Goal: Task Accomplishment & Management: Use online tool/utility

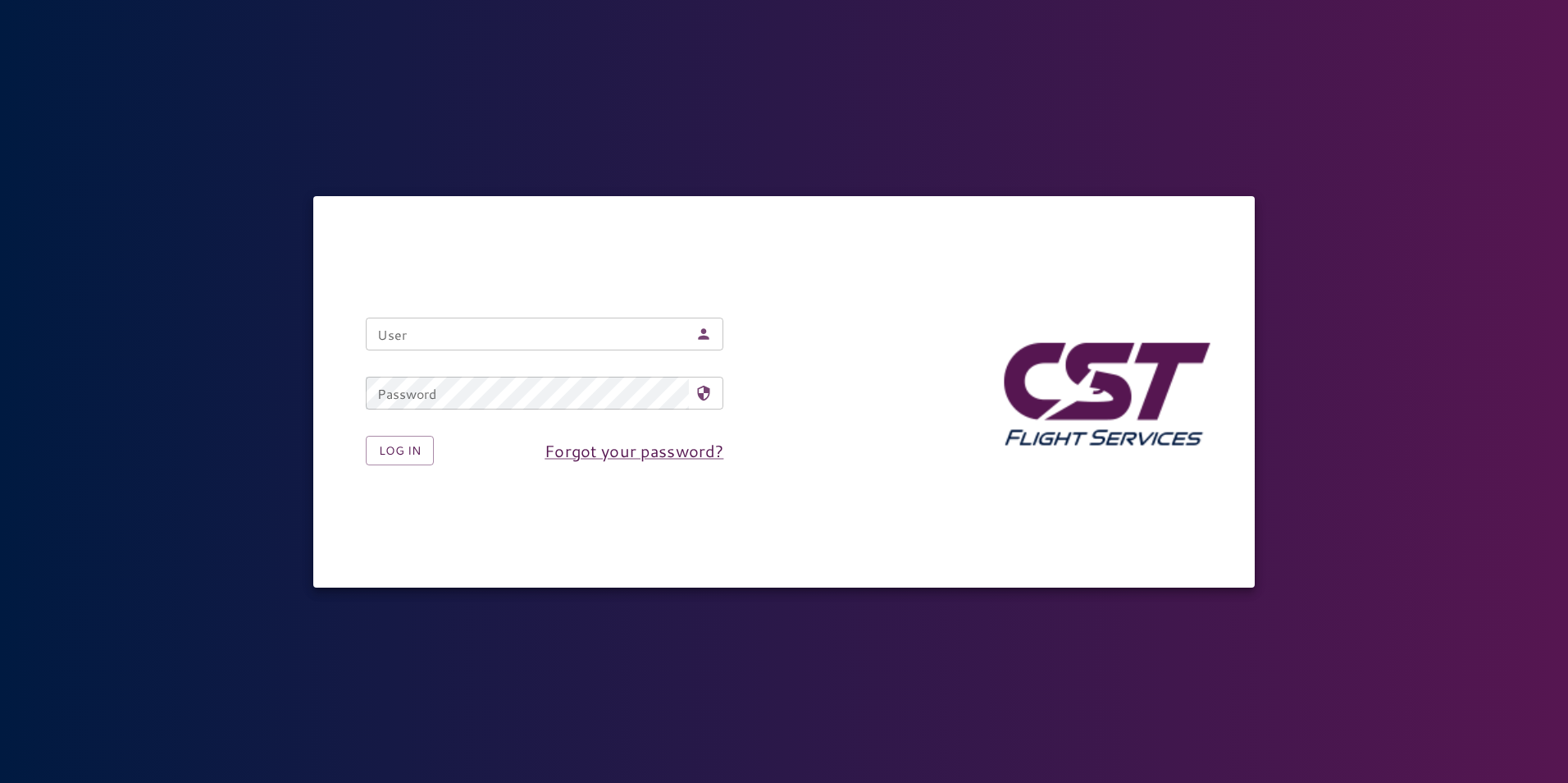
click at [548, 338] on input "User" at bounding box center [527, 334] width 323 height 33
type input "**********"
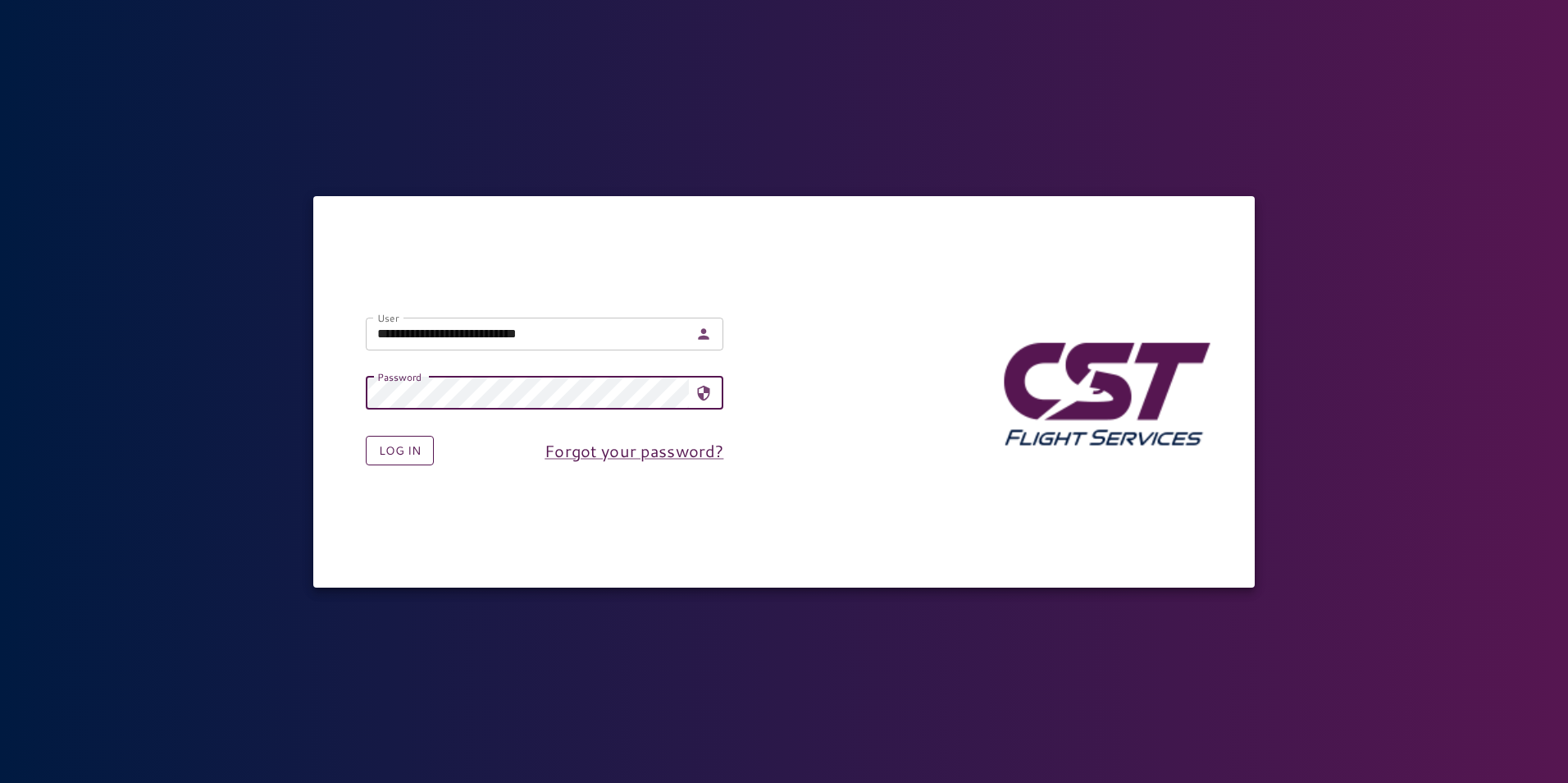
click at [396, 441] on button "Log in" at bounding box center [399, 451] width 68 height 30
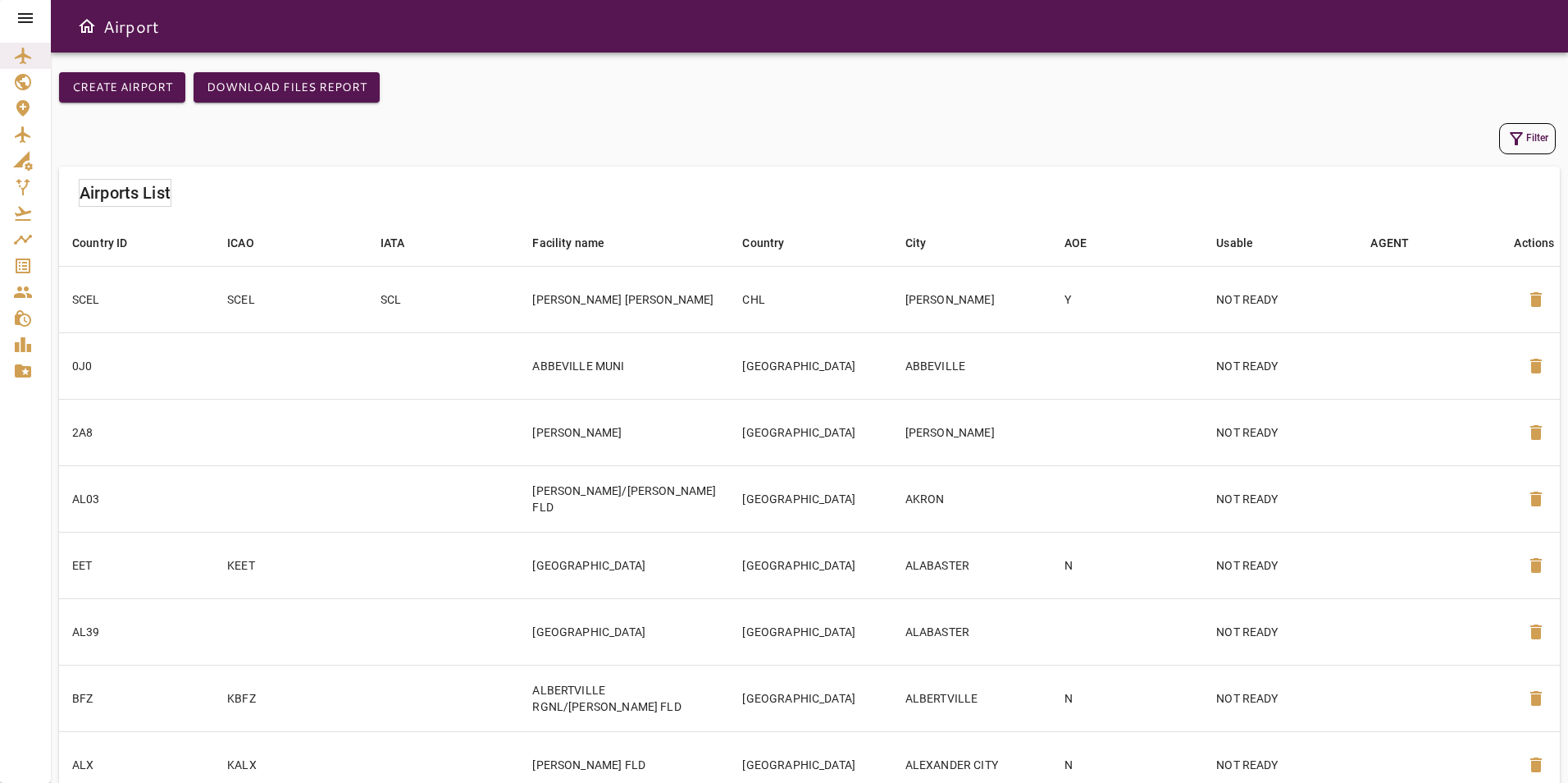
click at [31, 16] on icon at bounding box center [25, 18] width 20 height 20
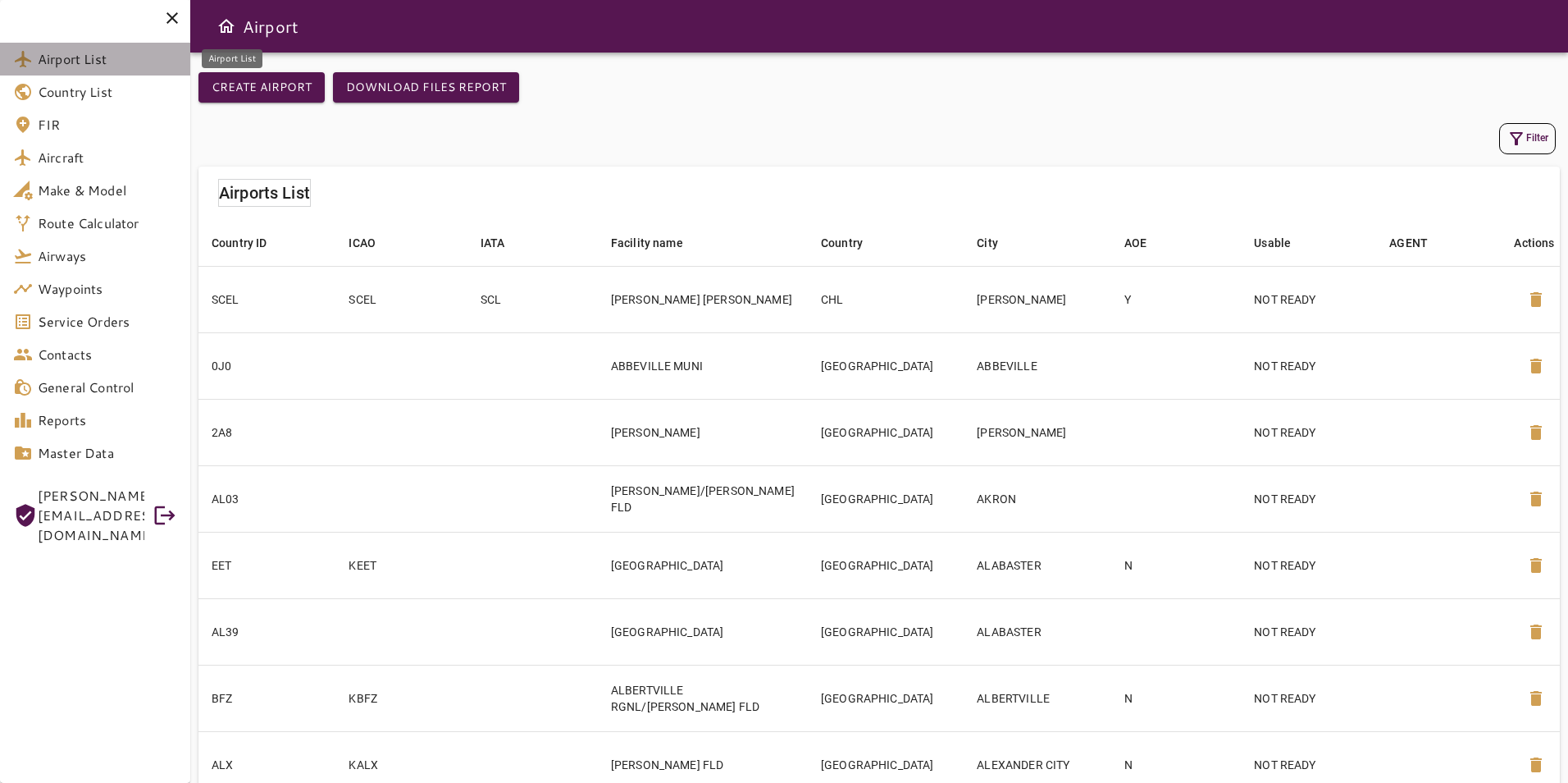
click at [102, 62] on span "Airport List" at bounding box center [107, 58] width 140 height 20
click at [1524, 143] on icon "button" at bounding box center [1516, 138] width 20 height 20
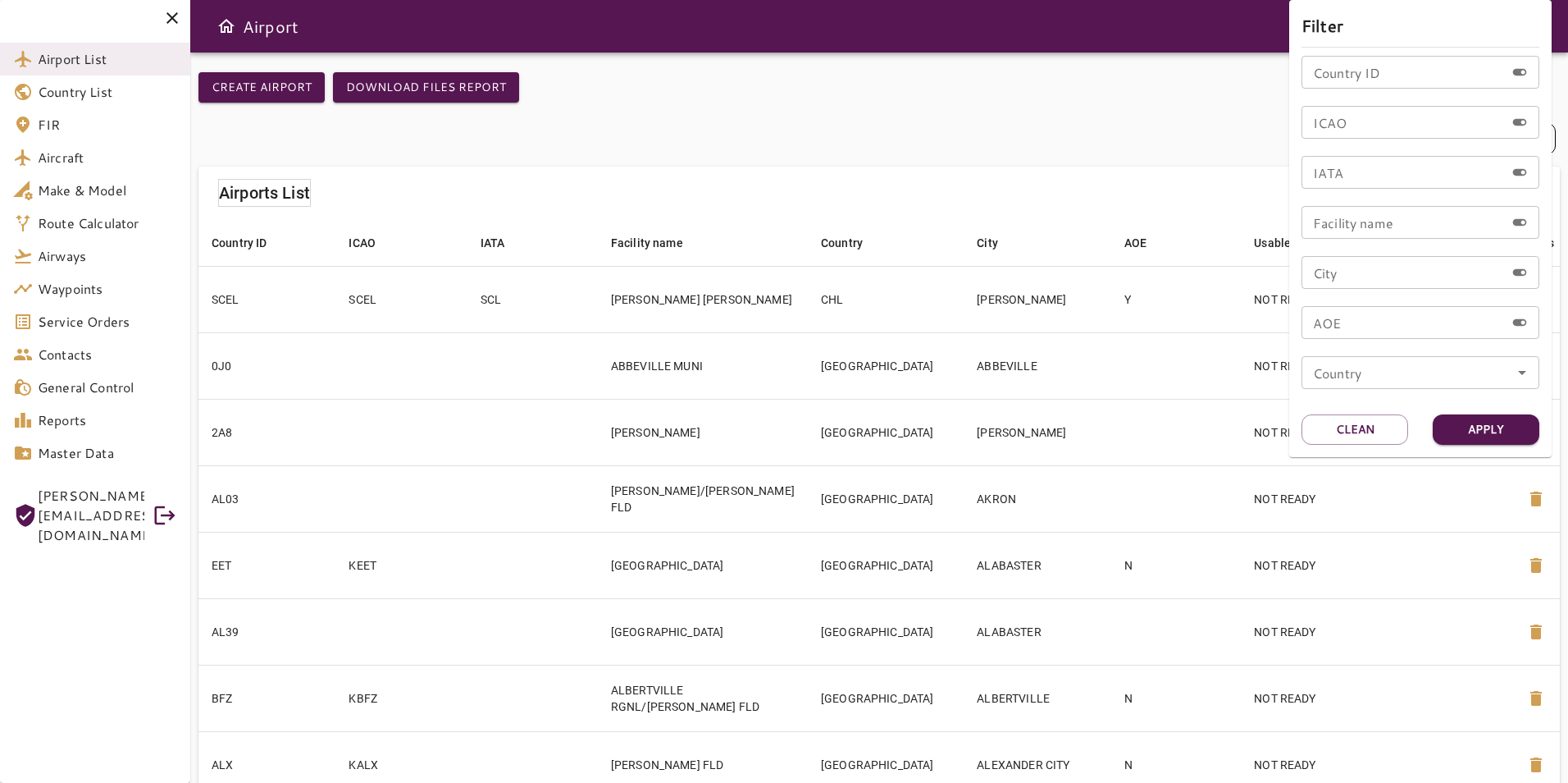
click at [1391, 131] on input "ICAO" at bounding box center [1403, 123] width 203 height 33
type input "****"
click at [1465, 434] on button "Apply" at bounding box center [1486, 429] width 106 height 30
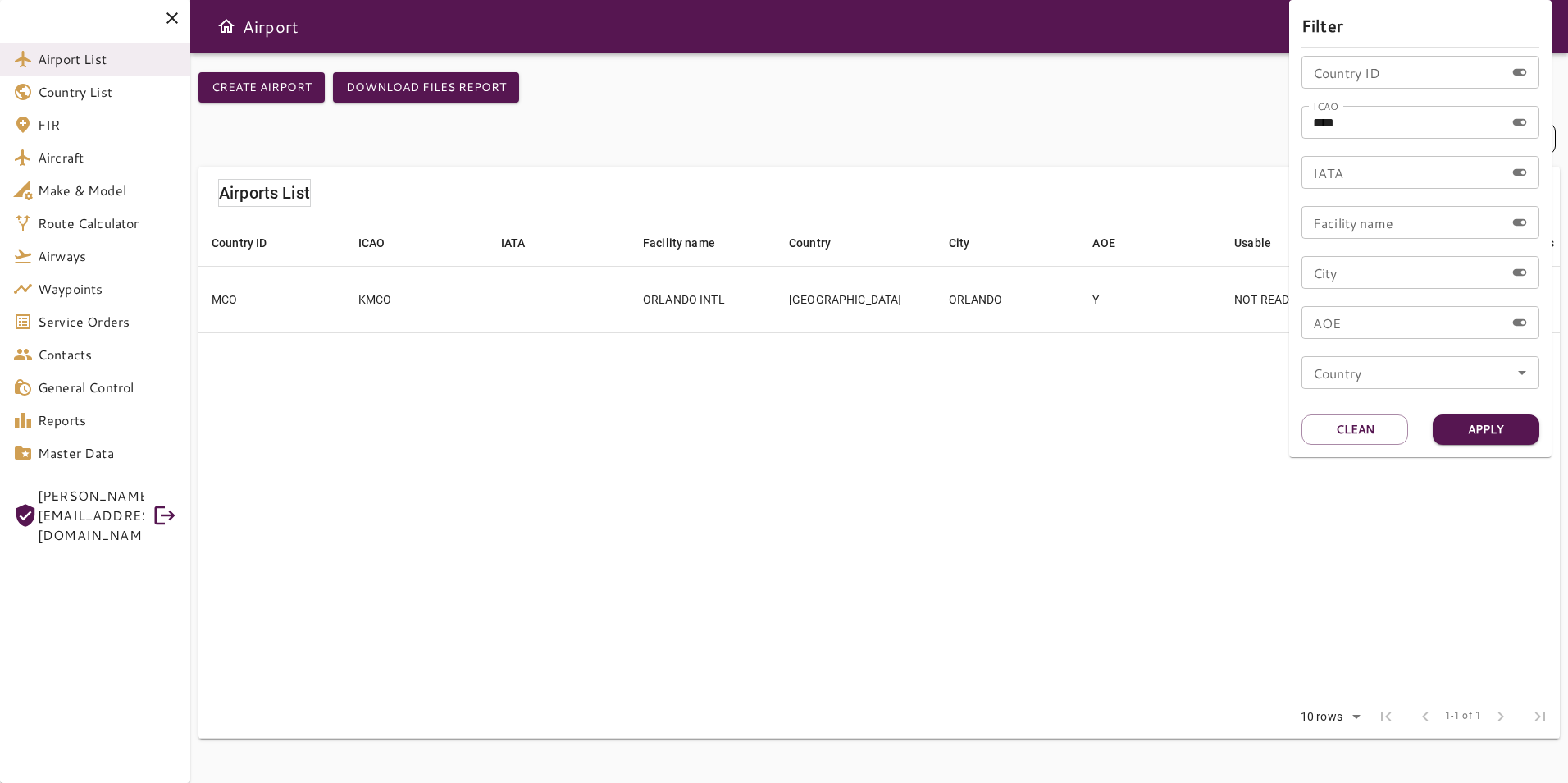
click at [721, 291] on div at bounding box center [784, 392] width 1568 height 783
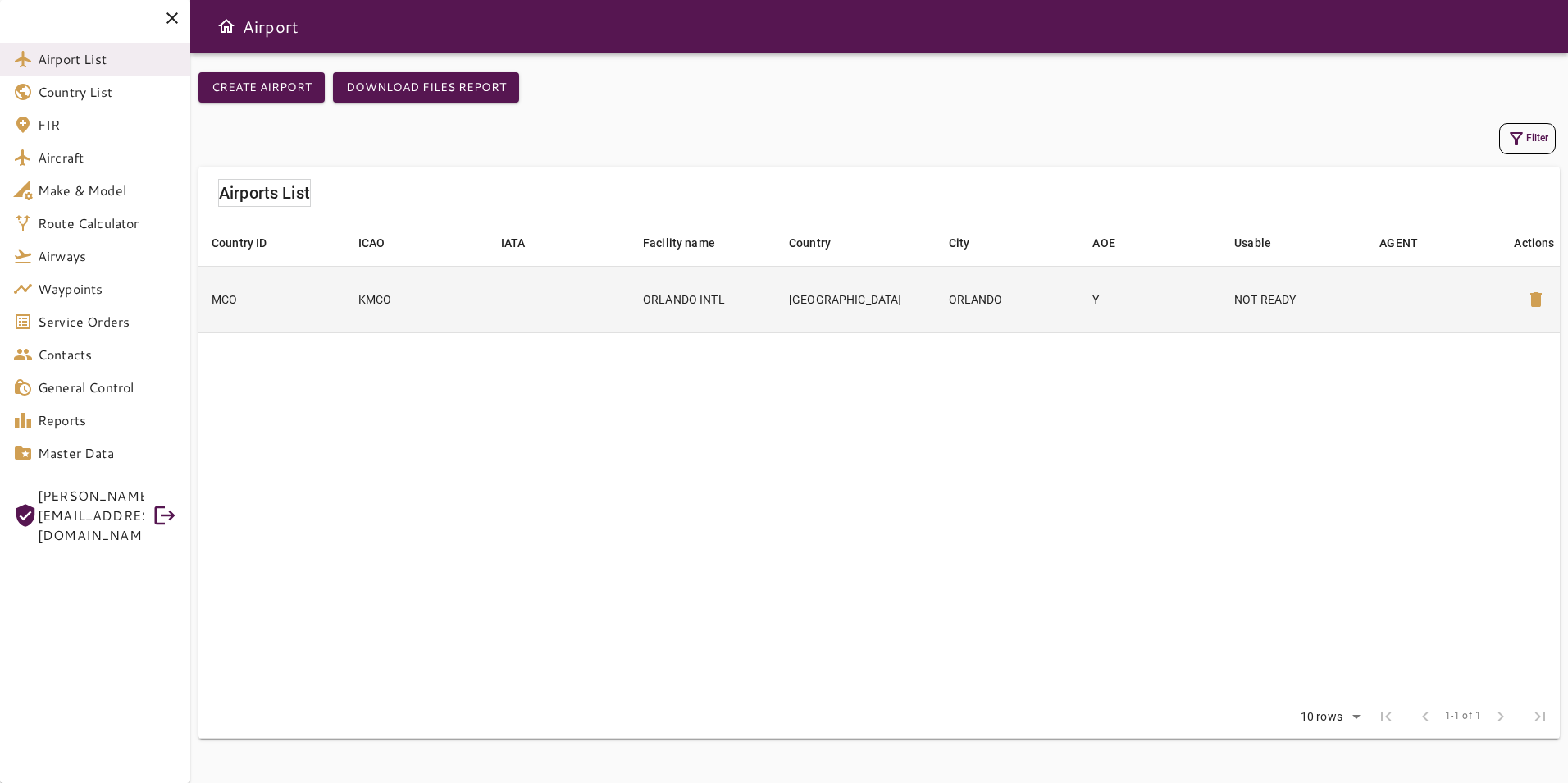
click at [1475, 308] on td at bounding box center [1439, 299] width 146 height 67
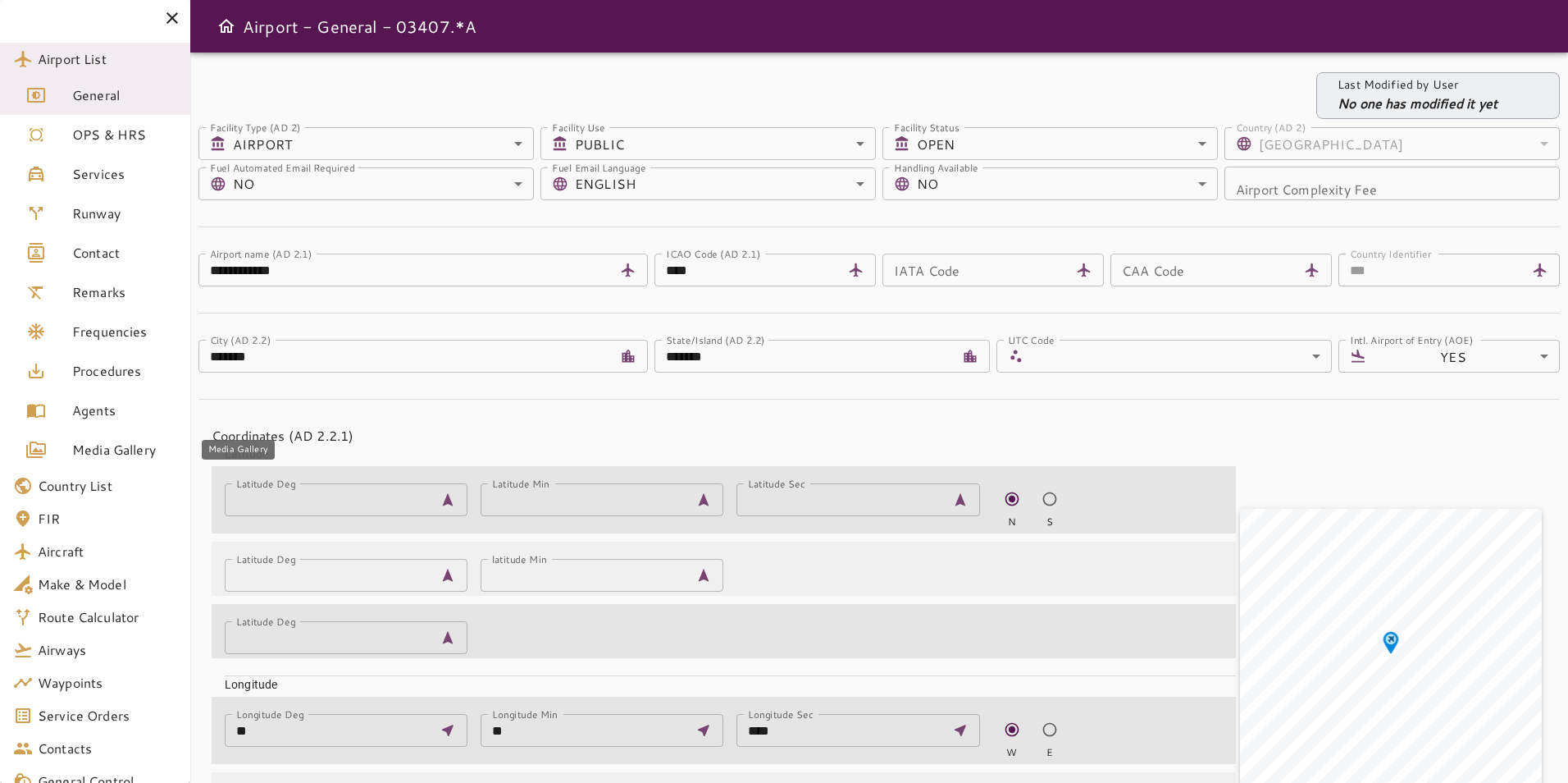
click at [148, 456] on span "Media Gallery" at bounding box center [124, 449] width 105 height 20
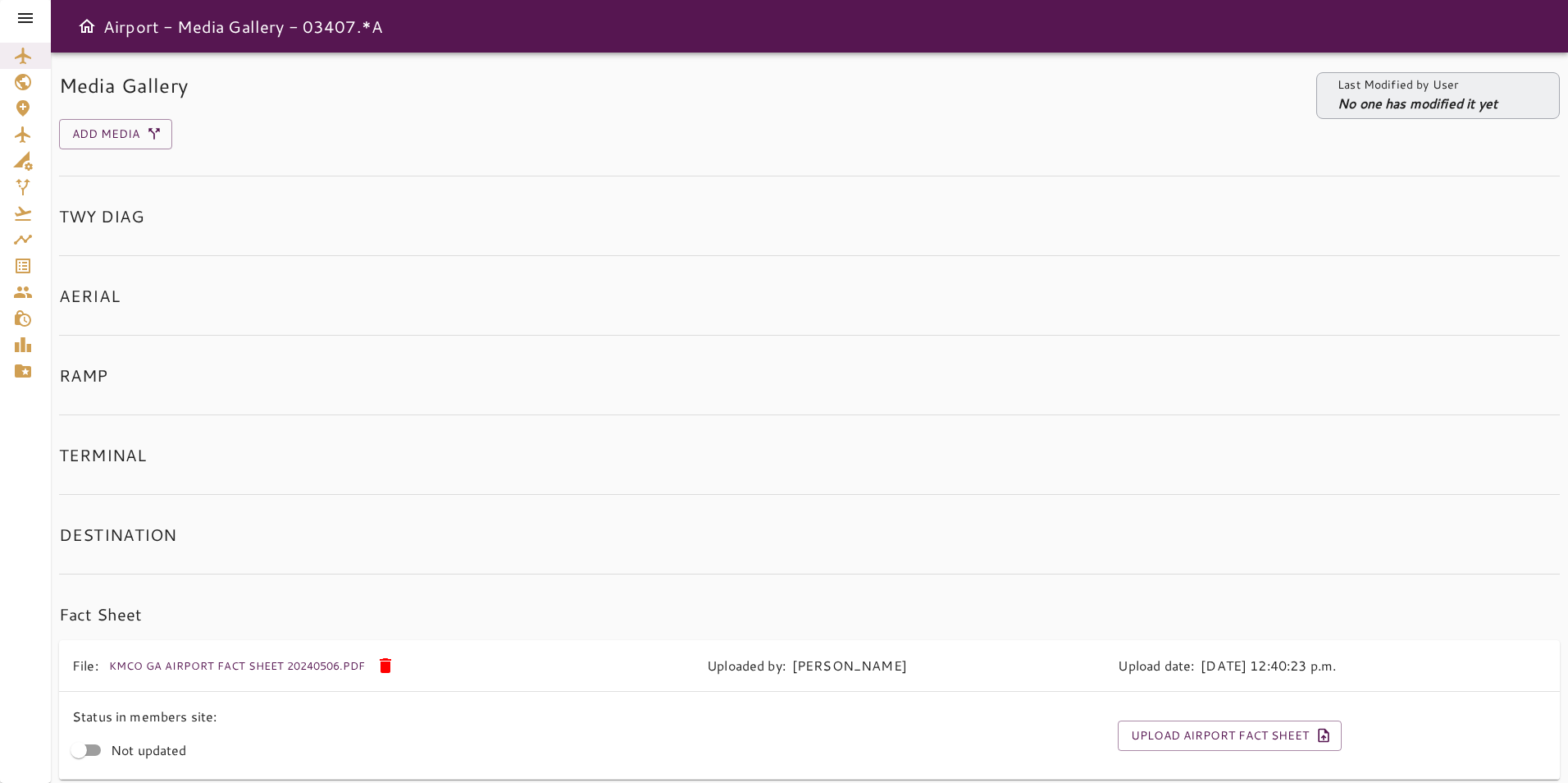
scroll to position [69, 0]
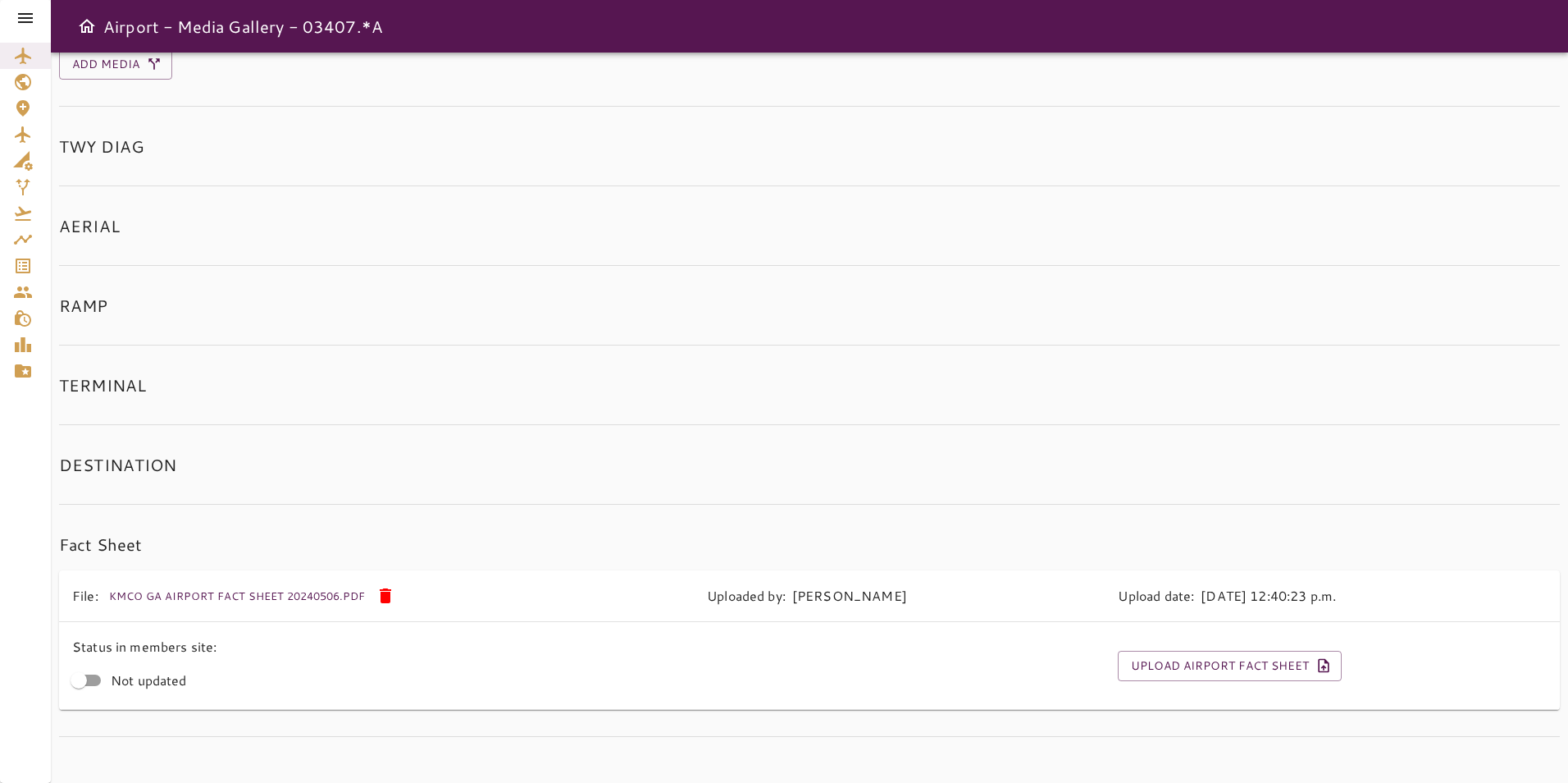
click at [382, 594] on icon at bounding box center [385, 595] width 11 height 15
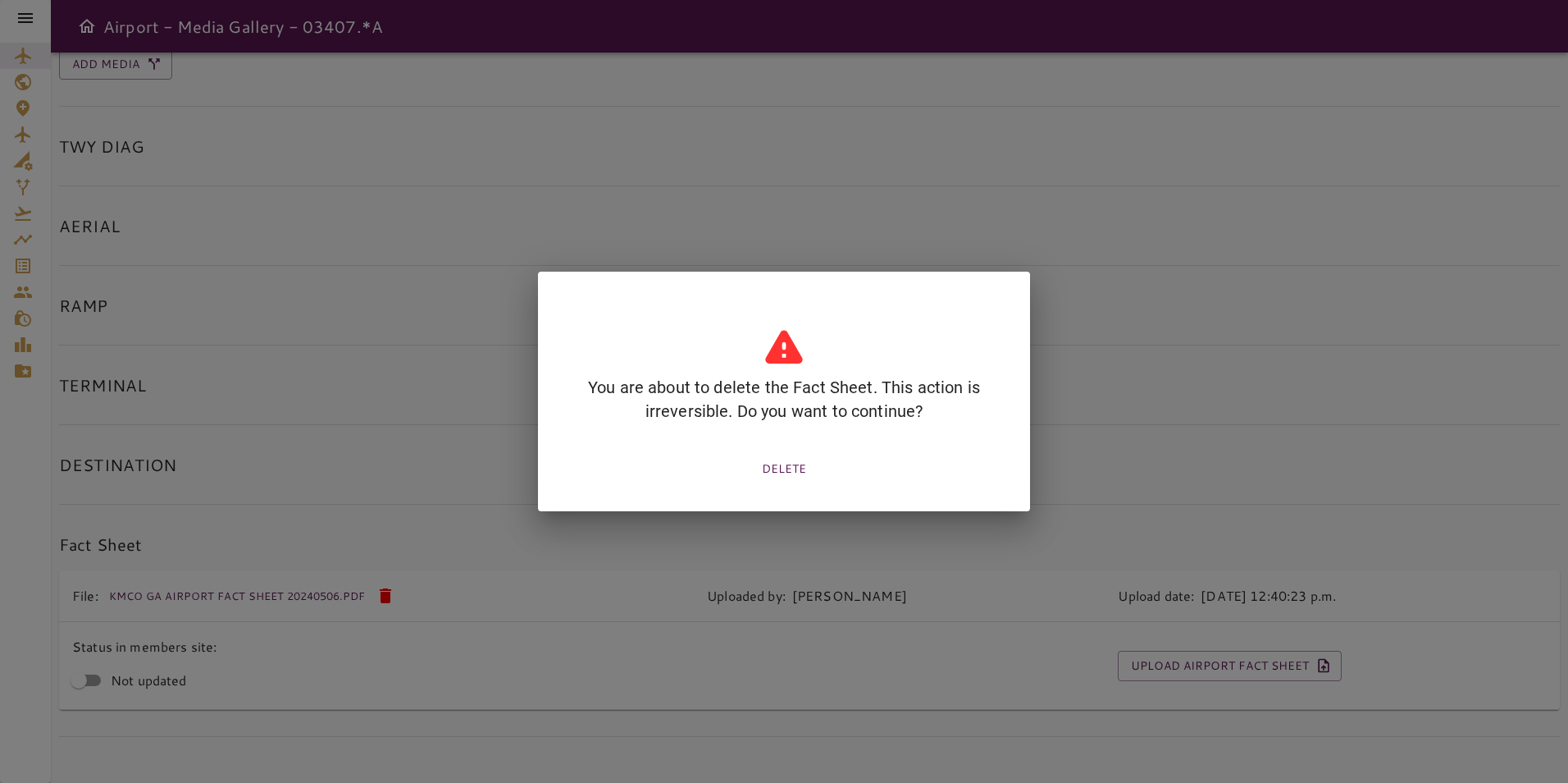
click at [969, 656] on div "You are about to delete the Fact Sheet. This action is irreversible. Do you wan…" at bounding box center [784, 392] width 1486 height 701
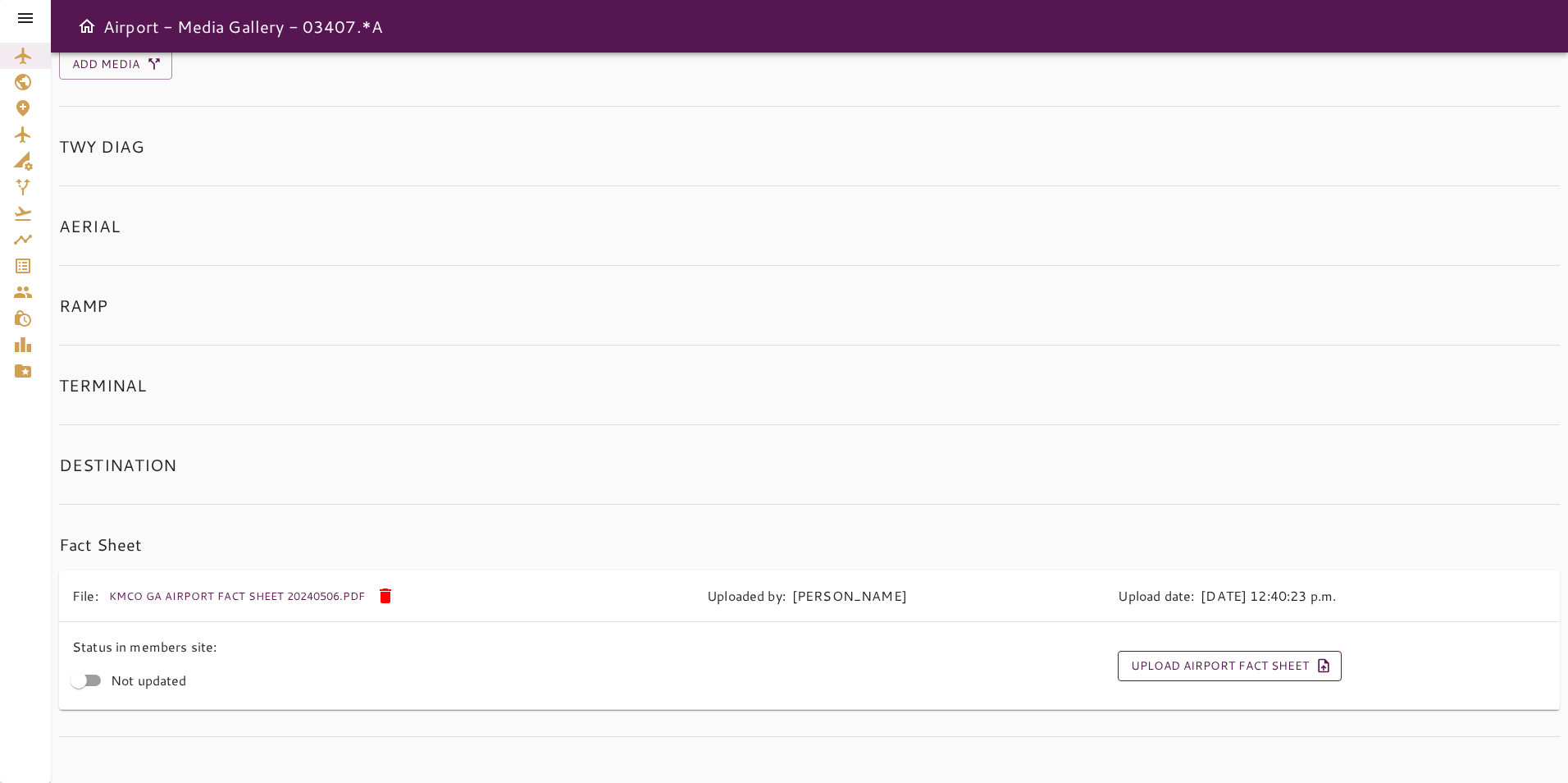
click at [1145, 650] on button "Upload Airport Fact Sheet" at bounding box center [1229, 665] width 224 height 30
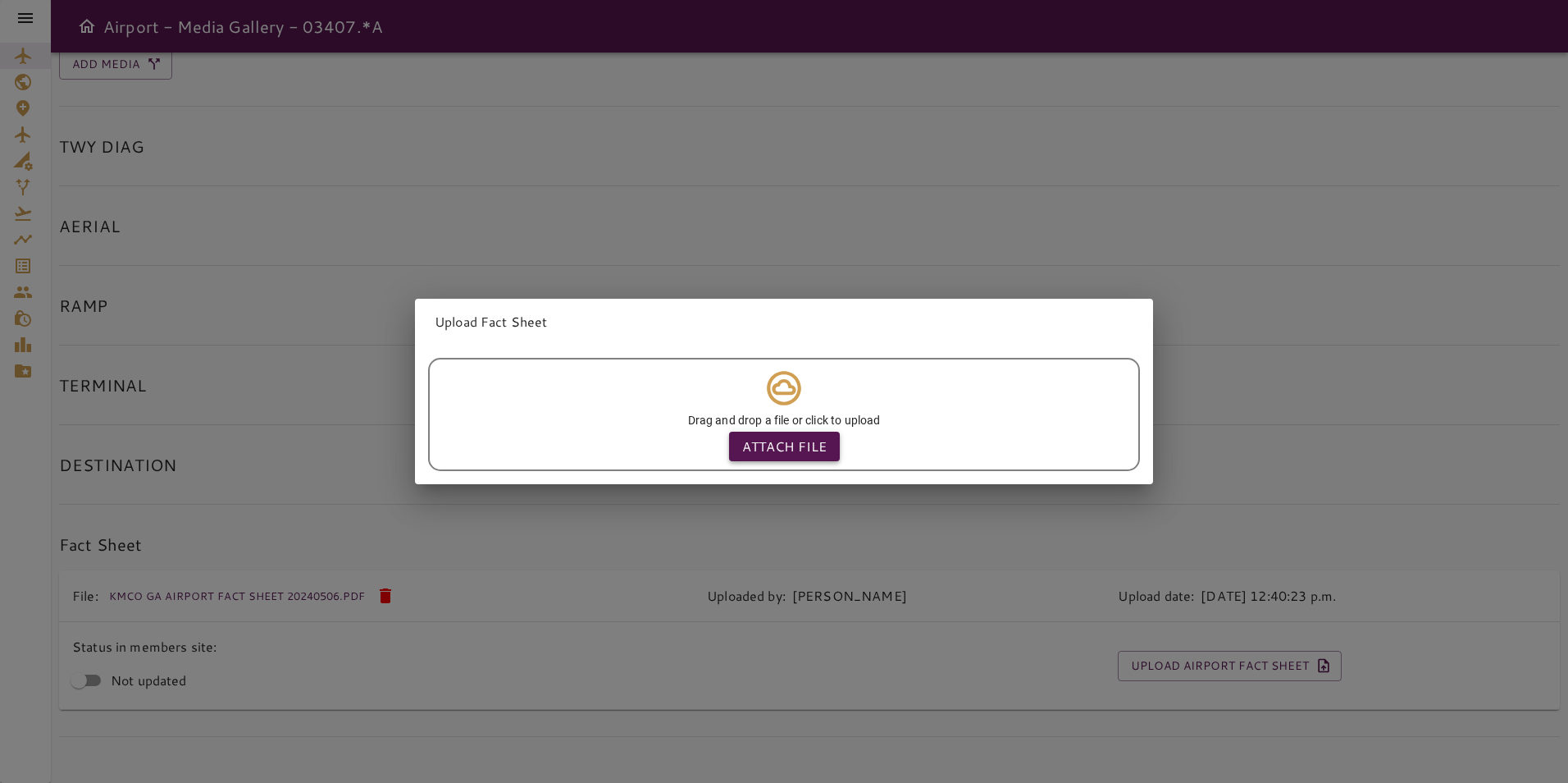
click at [790, 451] on button "Attach file" at bounding box center [784, 446] width 110 height 29
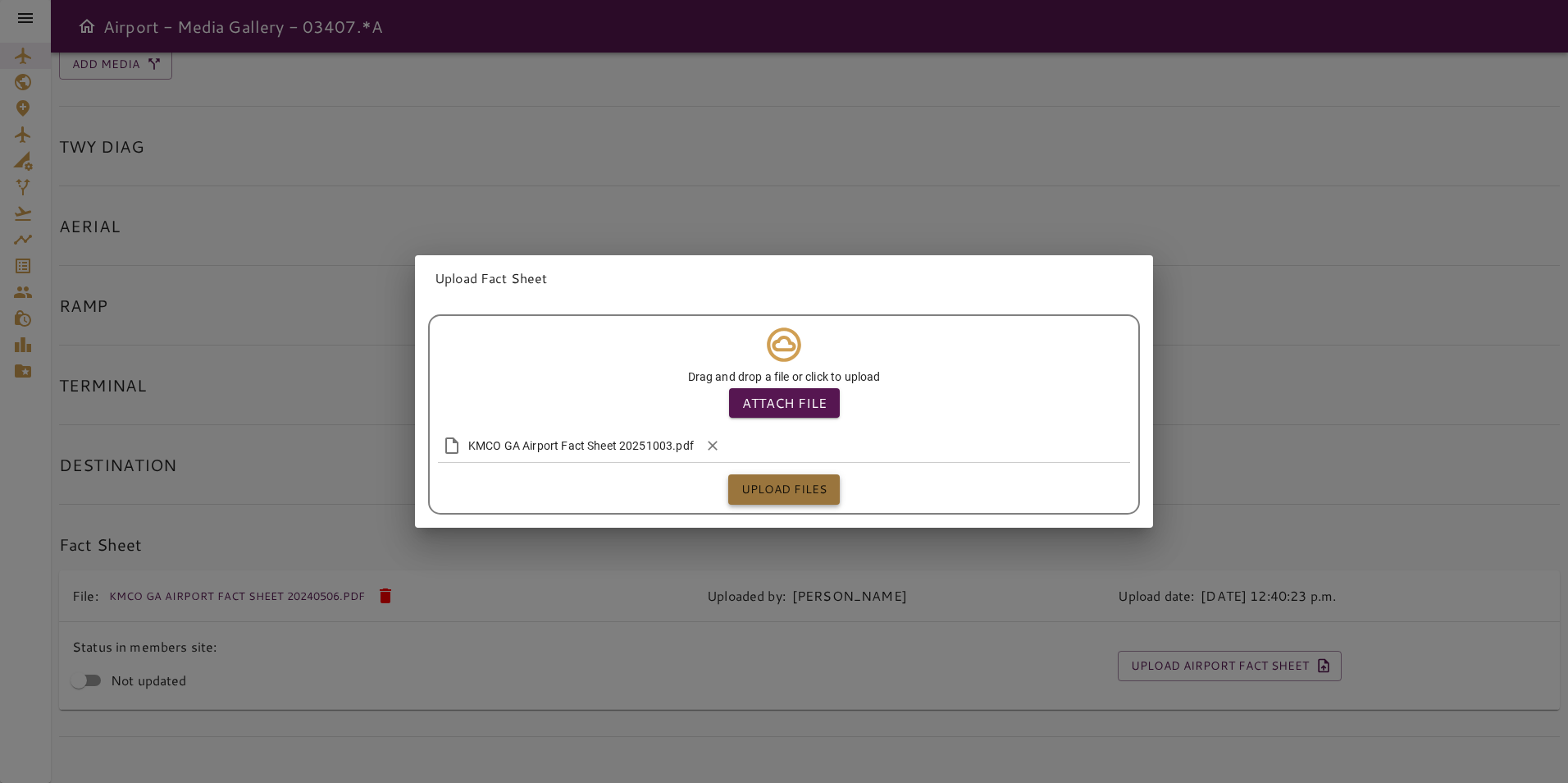
click at [774, 487] on button "Upload files" at bounding box center [784, 489] width 111 height 30
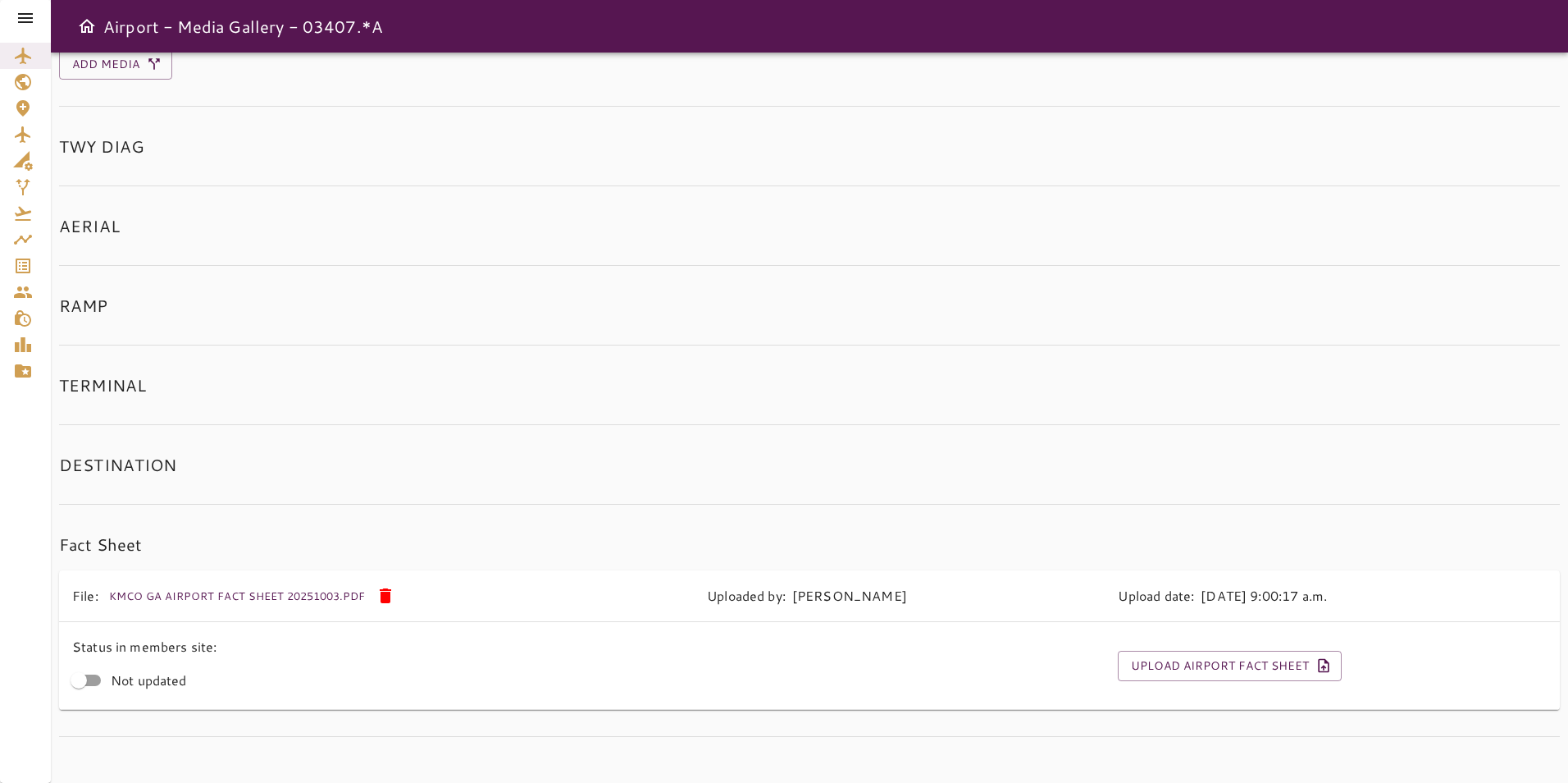
scroll to position [0, 0]
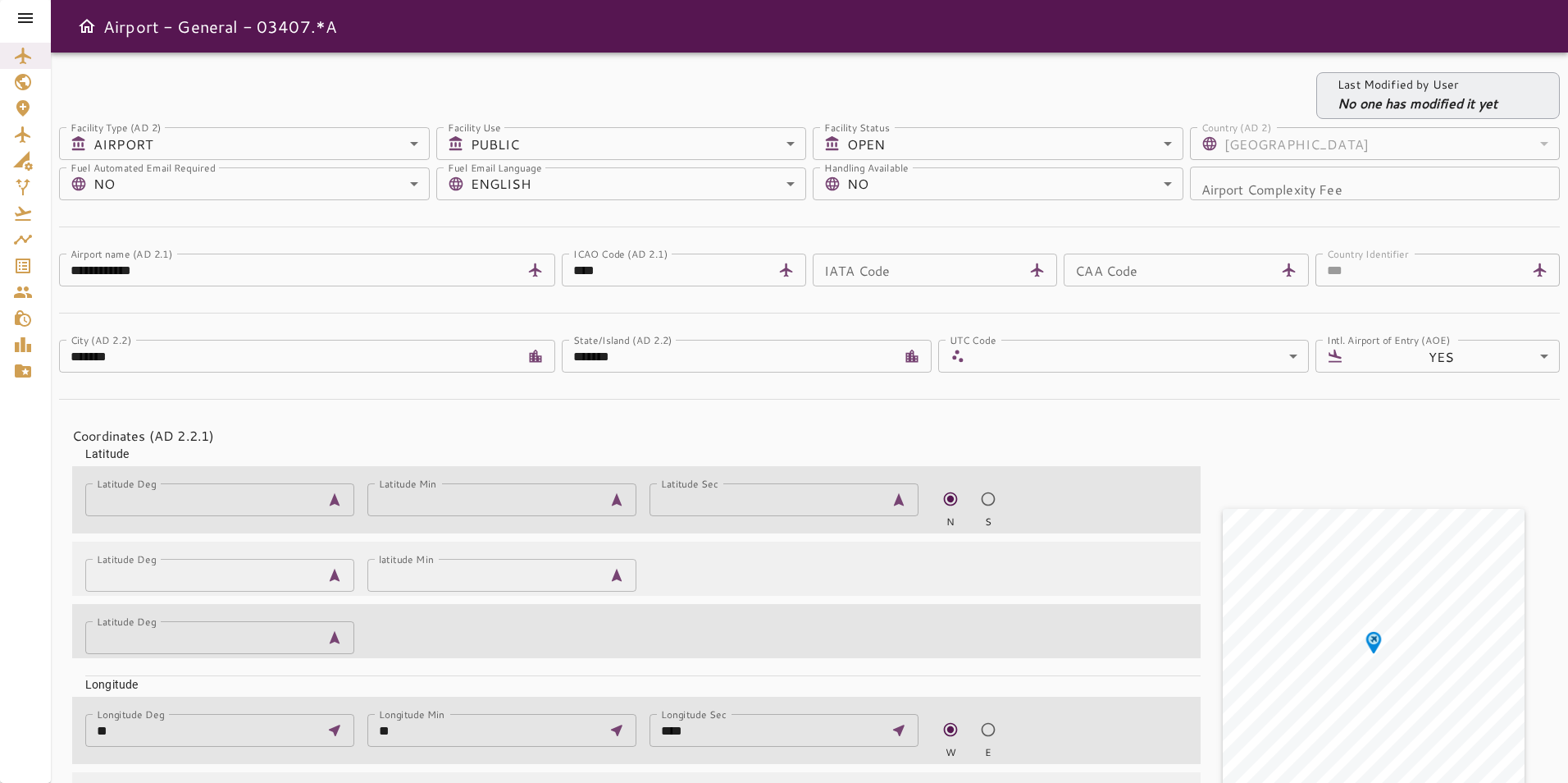
click at [19, 14] on icon at bounding box center [25, 17] width 15 height 9
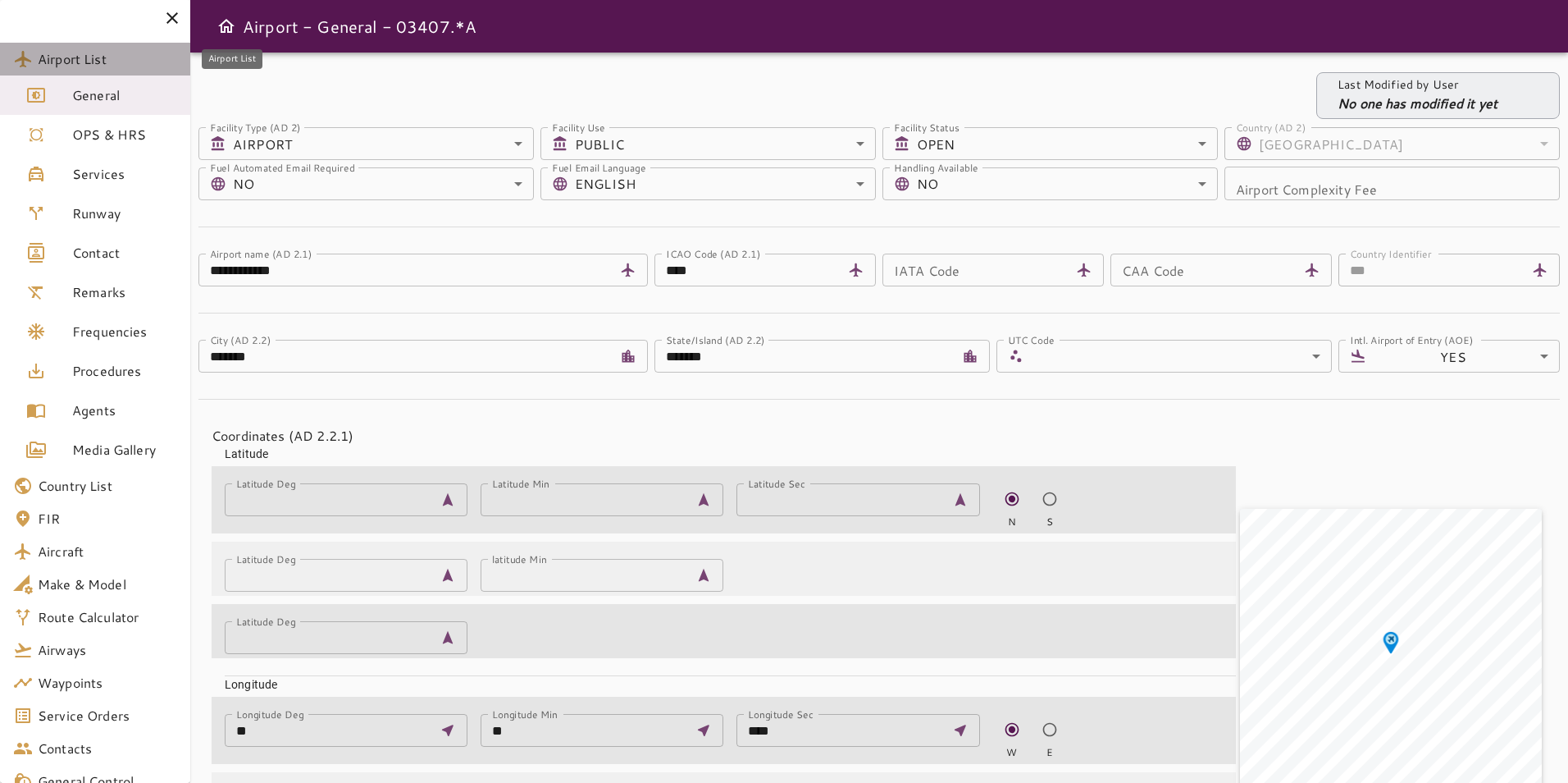
click at [99, 62] on span "Airport List" at bounding box center [107, 58] width 140 height 20
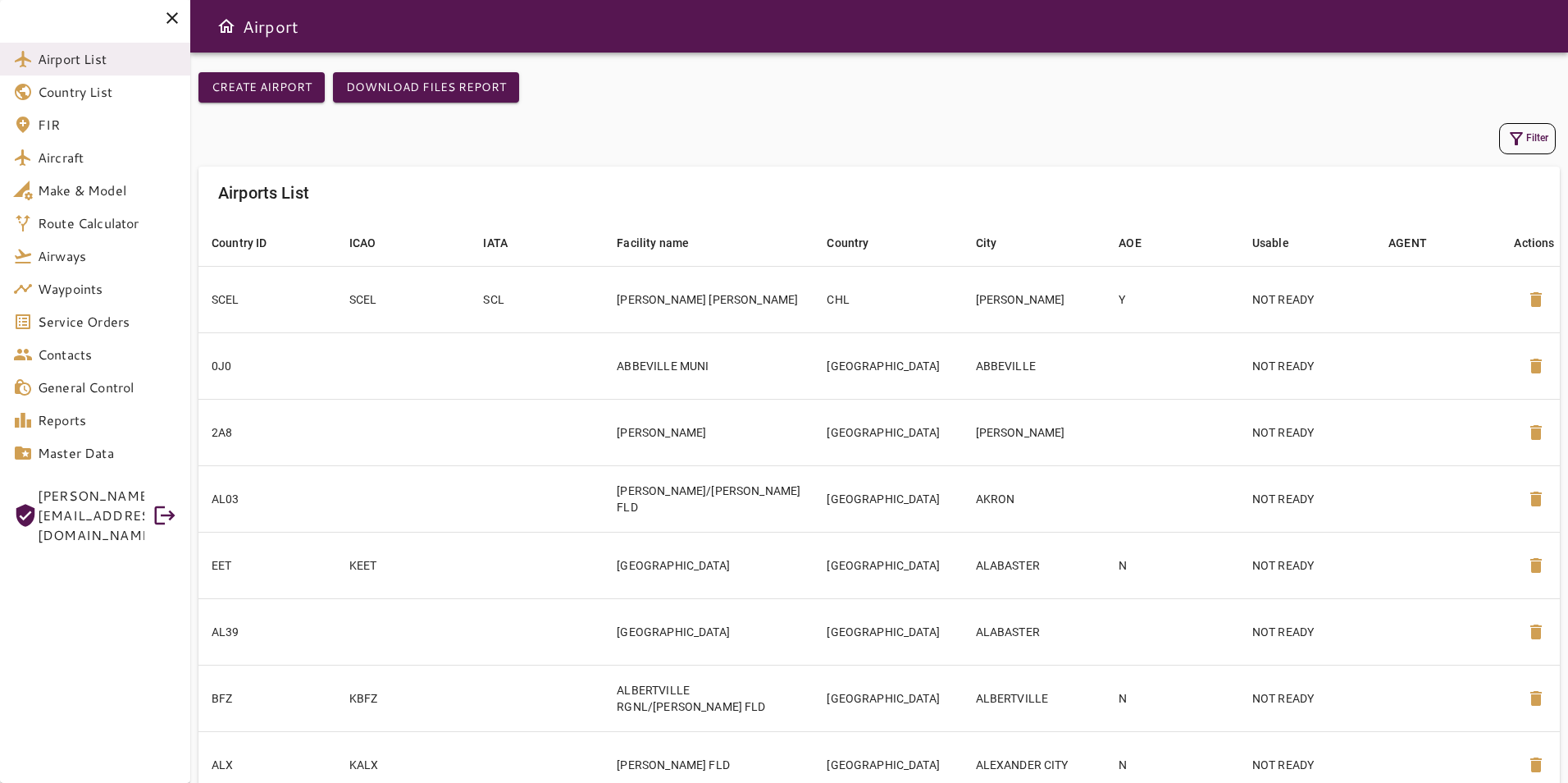
click at [1531, 134] on button "Filter" at bounding box center [1528, 139] width 57 height 31
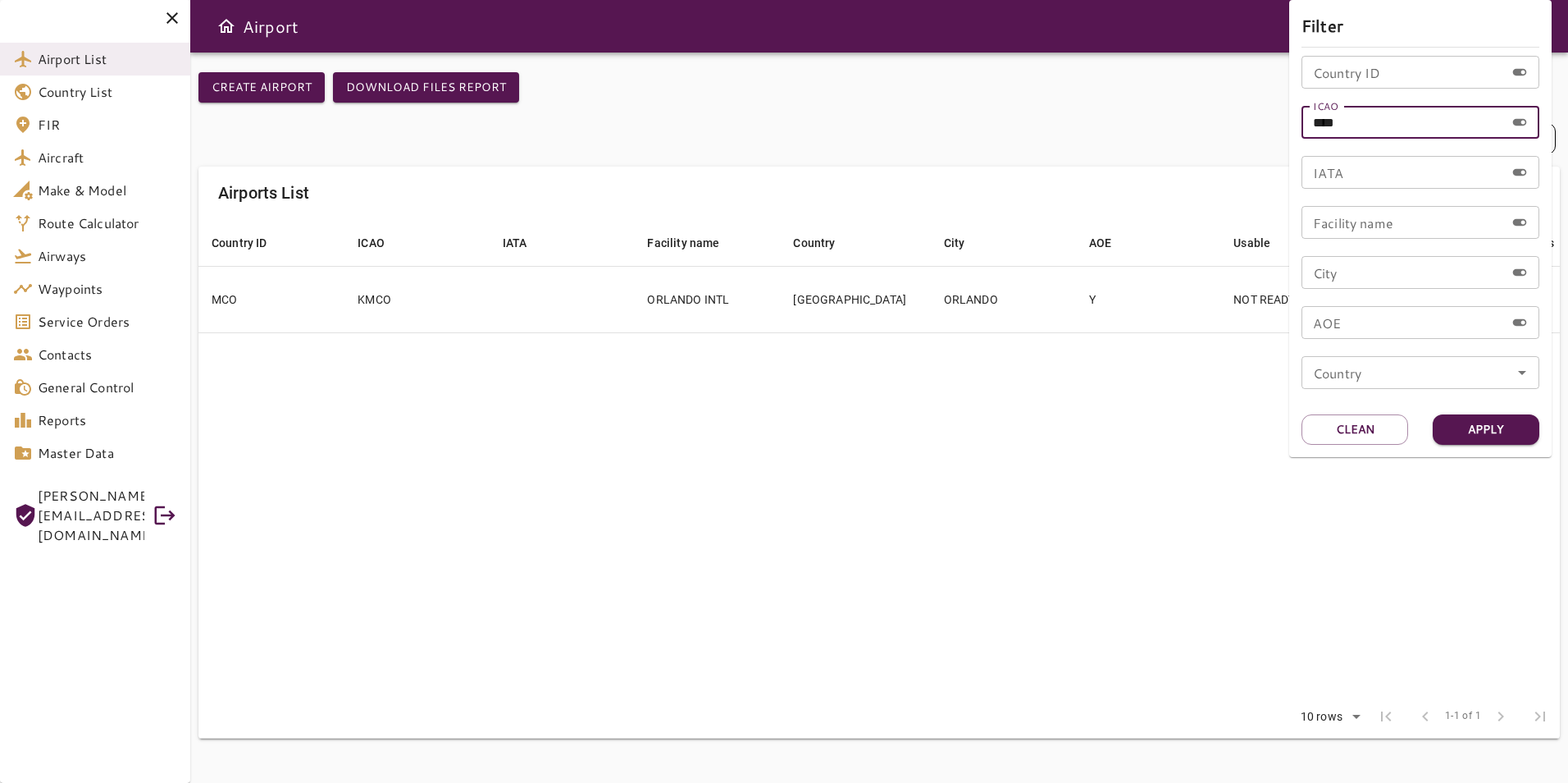
drag, startPoint x: 1392, startPoint y: 129, endPoint x: 1286, endPoint y: 135, distance: 106.2
click at [1286, 135] on div "Filter Country ID Country ID ICAO **** ICAO IATA IATA Facility name Facility na…" at bounding box center [784, 392] width 1568 height 783
type input "****"
click at [1523, 430] on button "Apply" at bounding box center [1486, 429] width 106 height 30
click at [1177, 455] on div at bounding box center [784, 392] width 1568 height 783
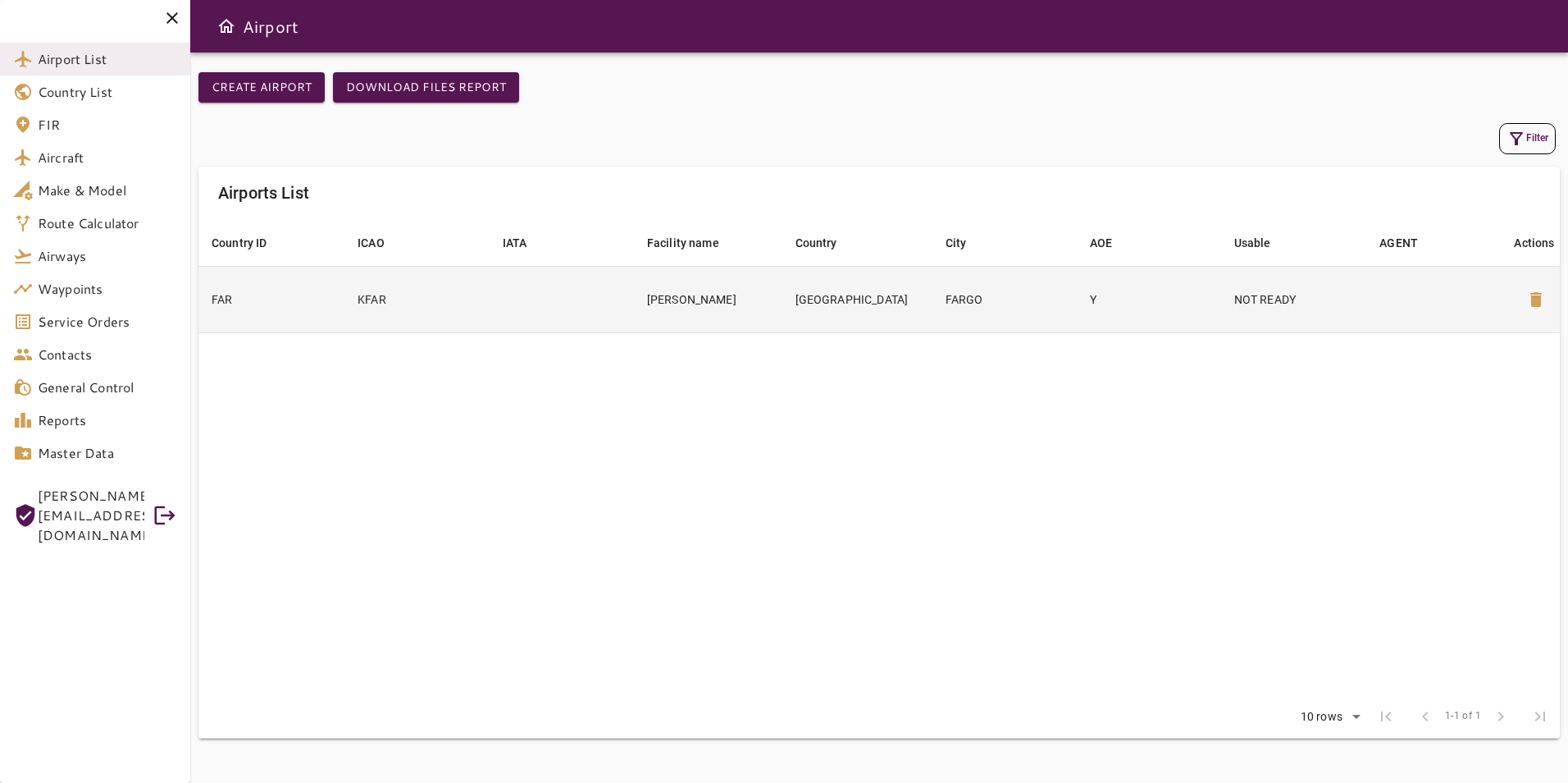
click at [1457, 317] on td at bounding box center [1439, 299] width 146 height 67
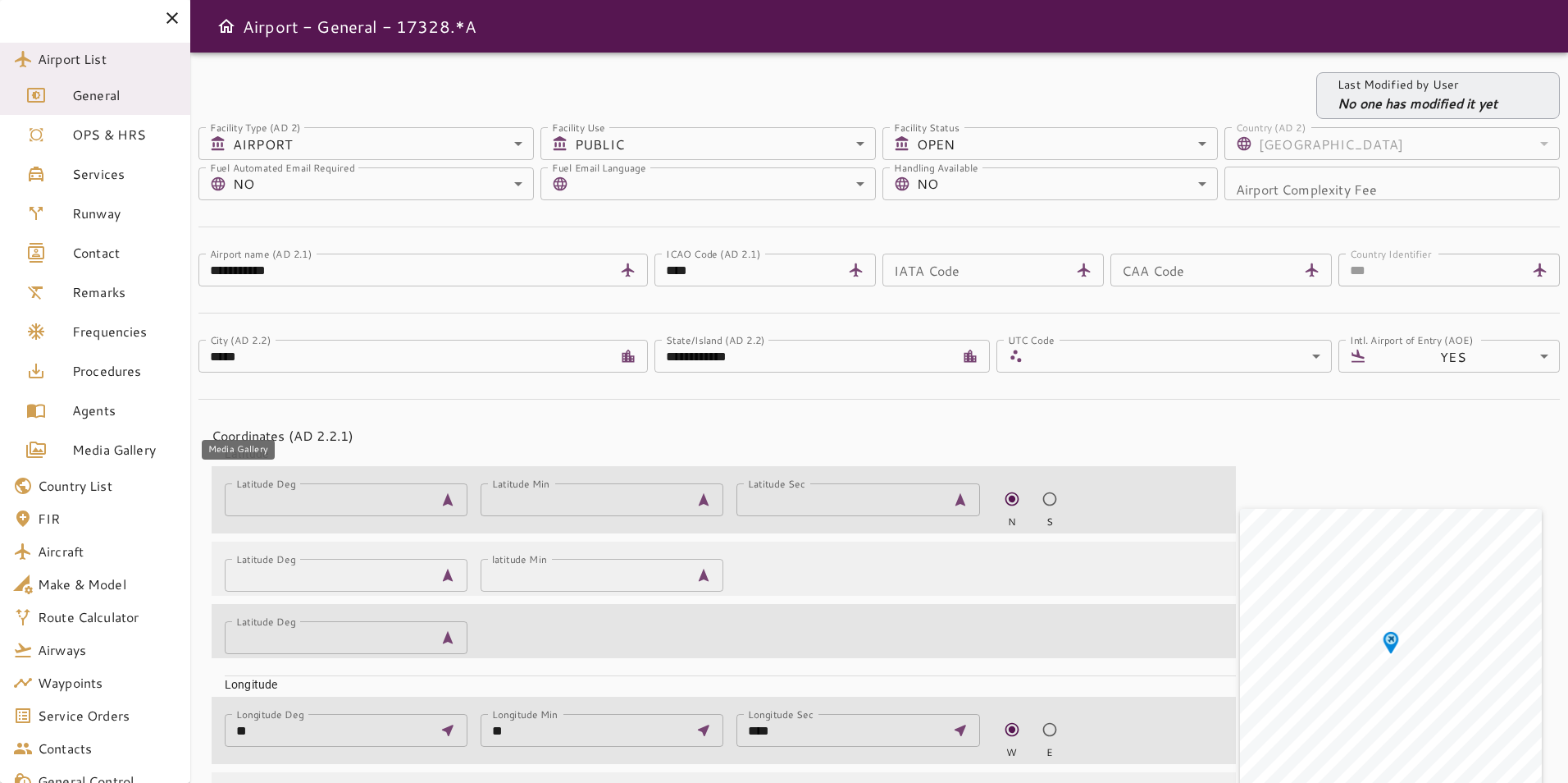
click at [140, 445] on span "Media Gallery" at bounding box center [124, 449] width 105 height 20
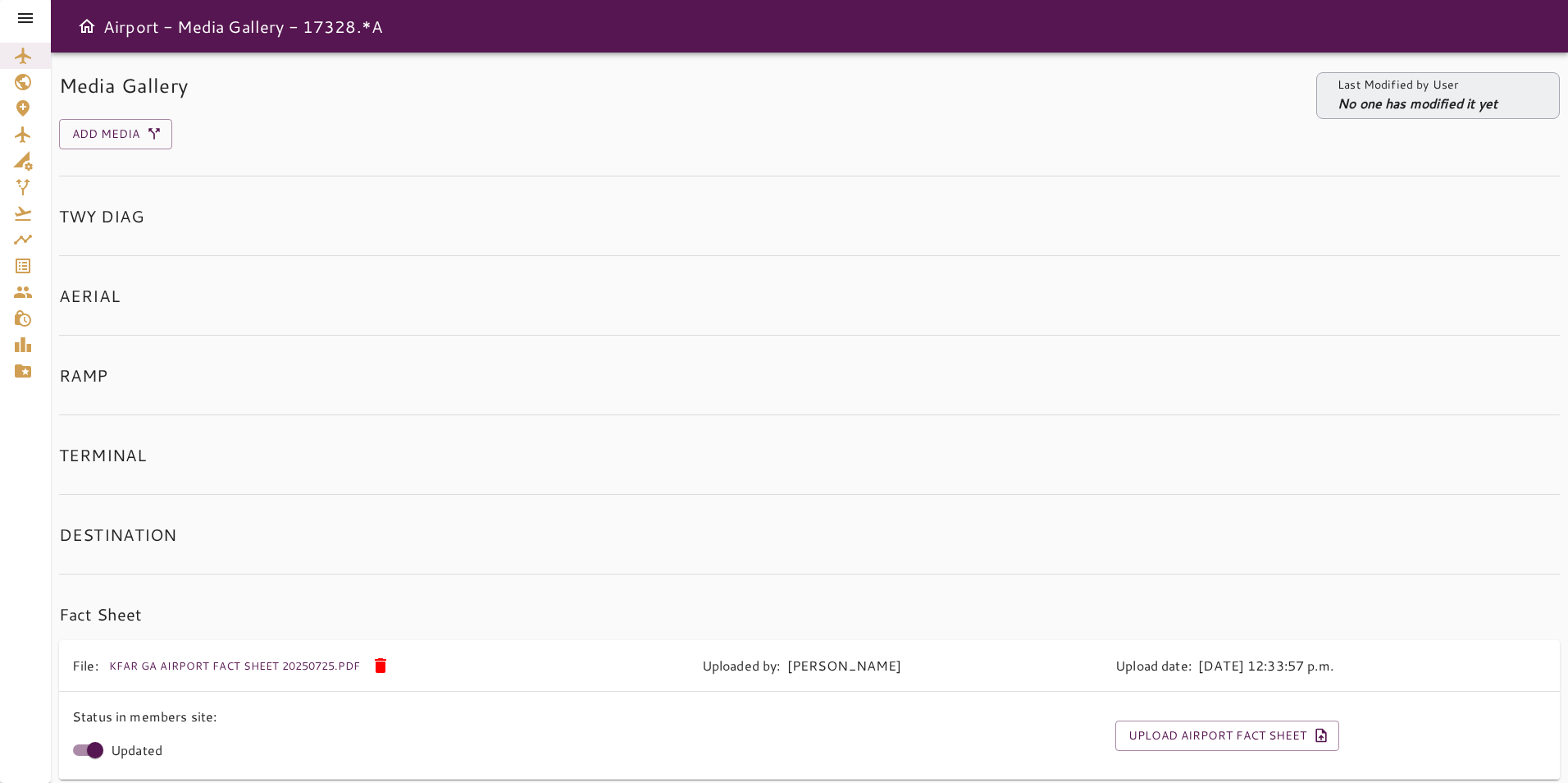
scroll to position [69, 0]
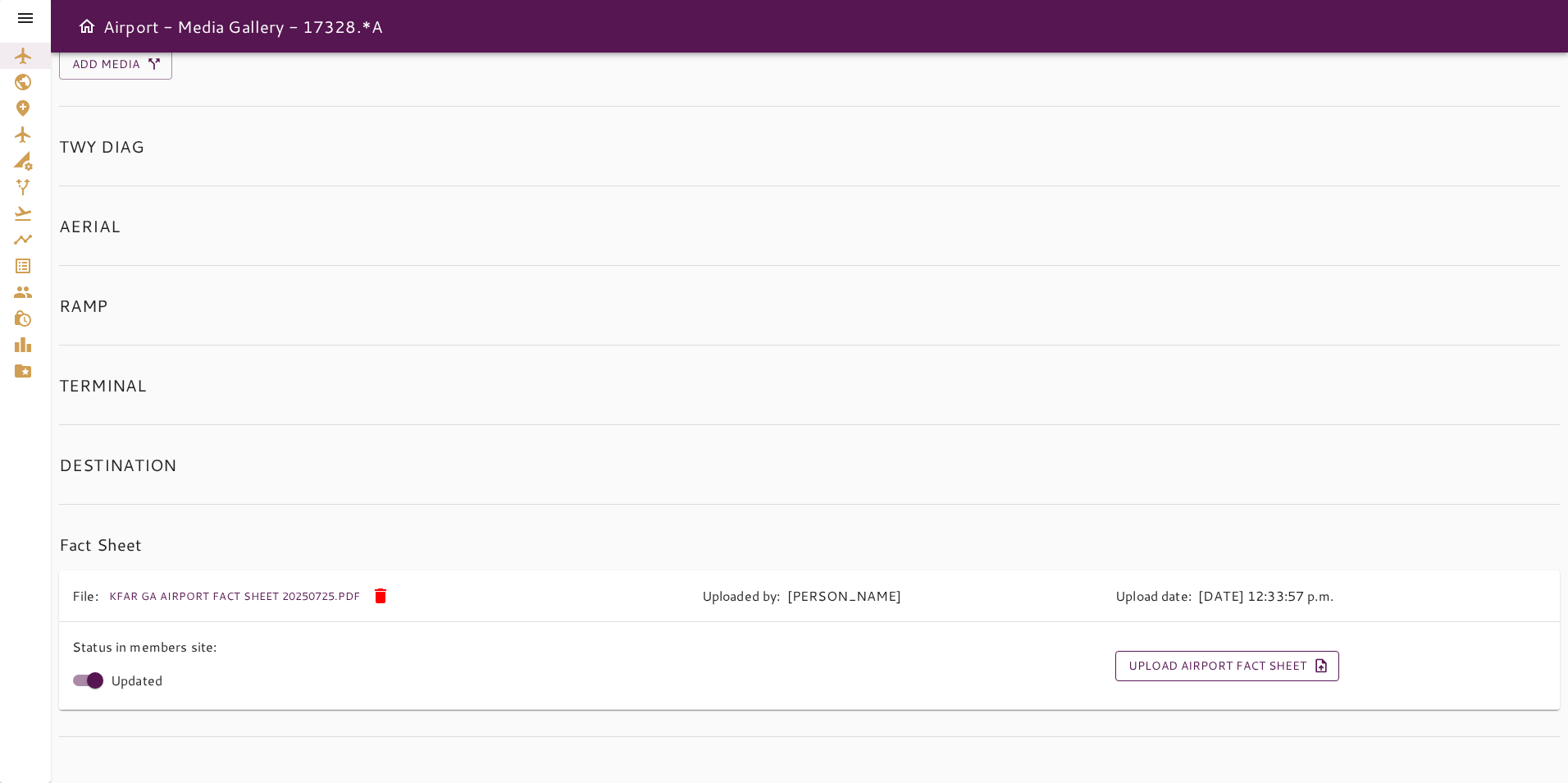
click at [1156, 666] on button "Upload Airport Fact Sheet" at bounding box center [1226, 665] width 224 height 30
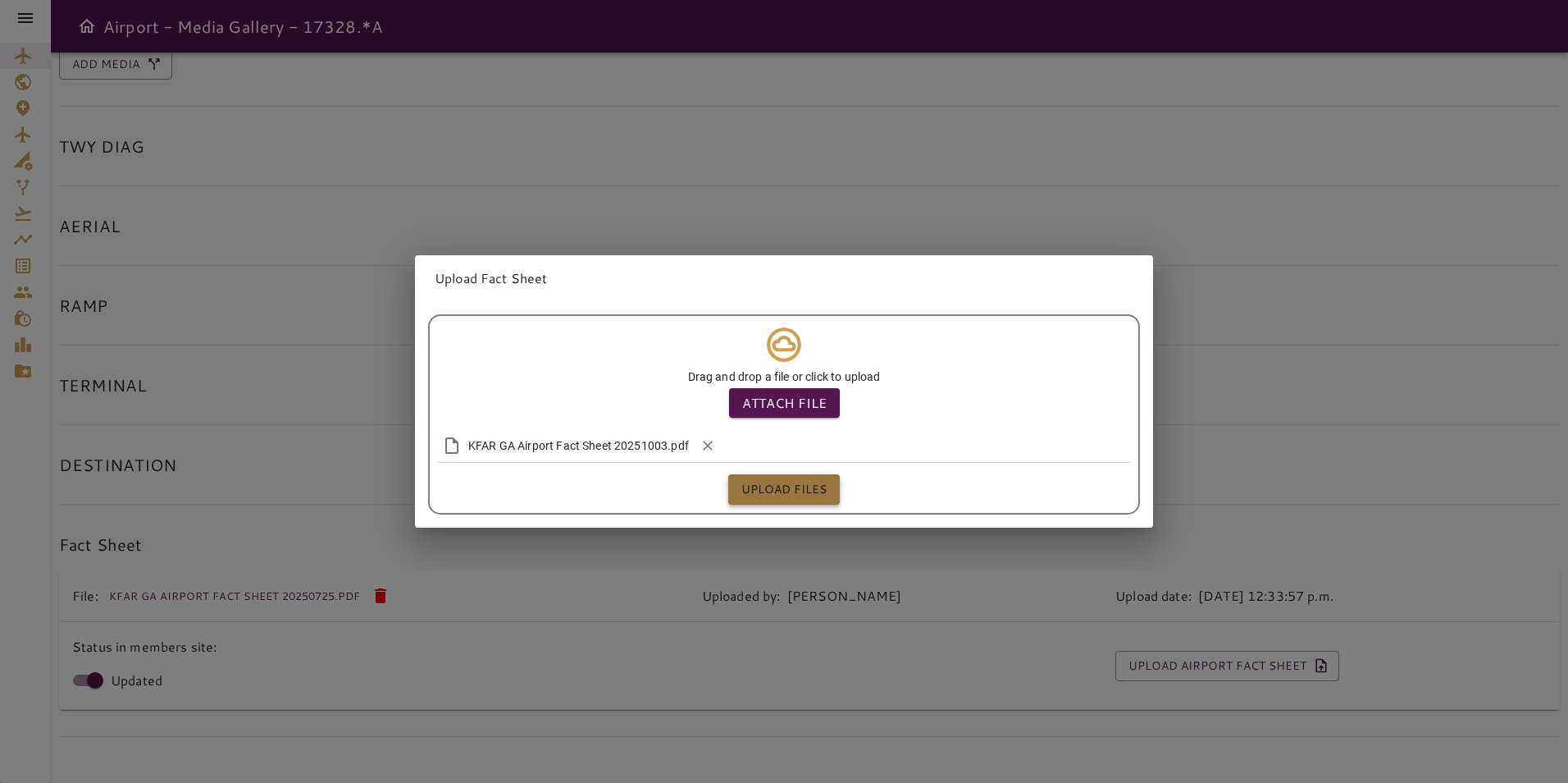
click at [766, 491] on button "Upload files" at bounding box center [784, 489] width 111 height 30
